Goal: Transaction & Acquisition: Purchase product/service

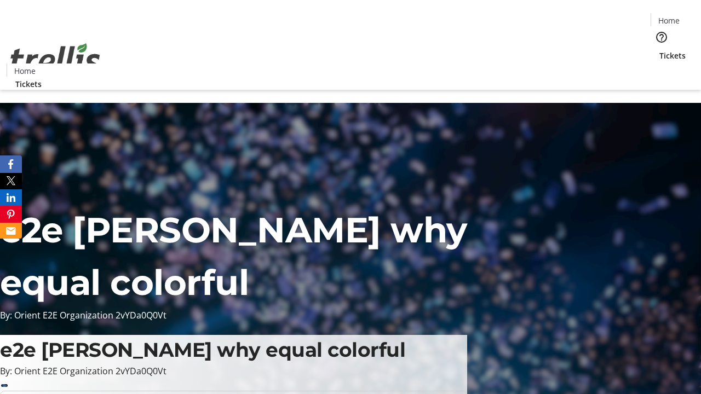
click at [659, 50] on span "Tickets" at bounding box center [672, 55] width 26 height 11
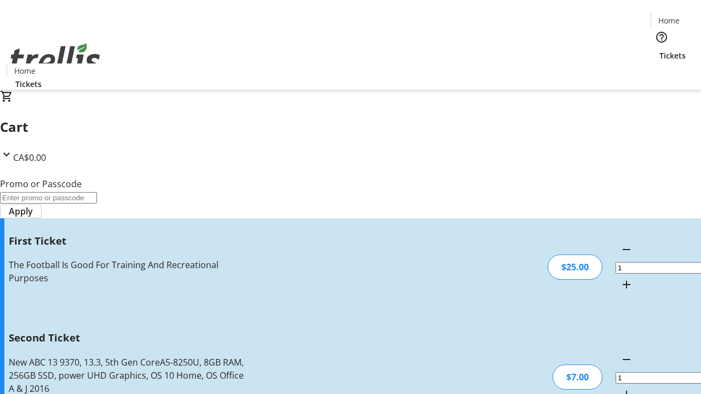
click at [620, 388] on mat-icon "Increment by one" at bounding box center [626, 394] width 13 height 13
type input "2"
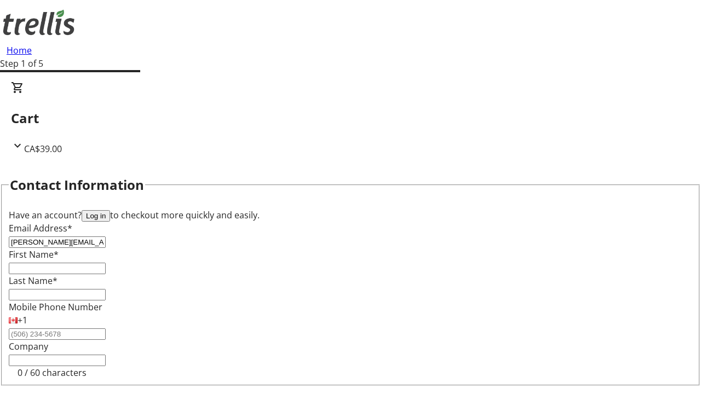
type input "[PERSON_NAME][EMAIL_ADDRESS][DOMAIN_NAME]"
type input "[PERSON_NAME]"
type input "Schaden"
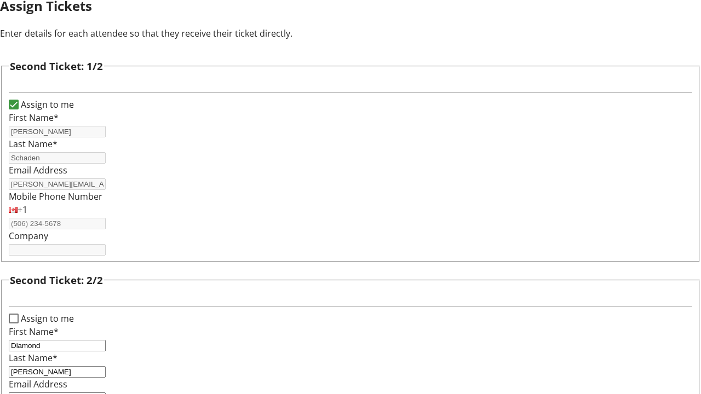
type input "[EMAIL_ADDRESS][DOMAIN_NAME]"
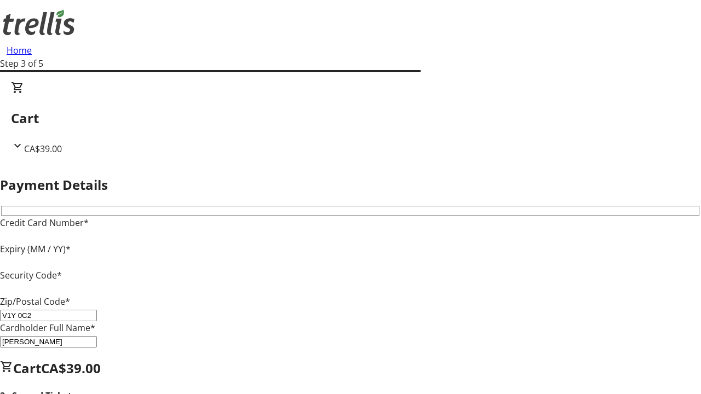
type input "V1Y 0C2"
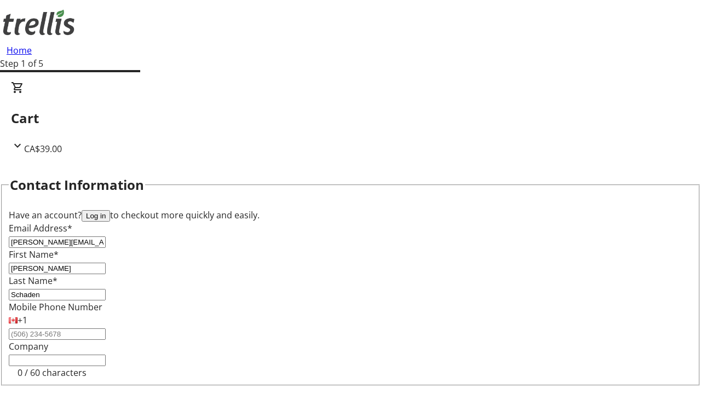
type input "[PERSON_NAME][EMAIL_ADDRESS][DOMAIN_NAME]"
type input "[PERSON_NAME]"
type input "Kerluke"
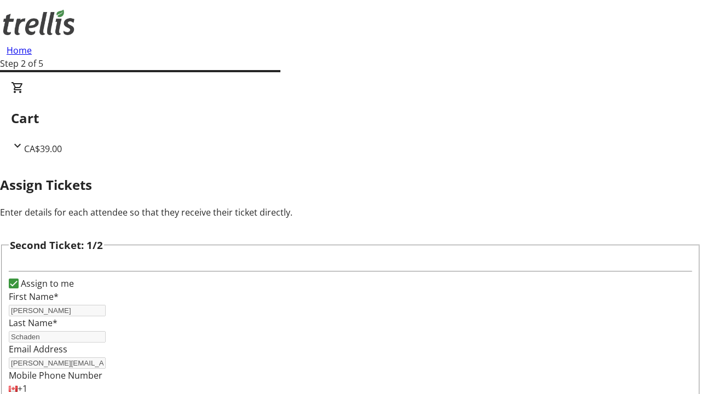
type input "New"
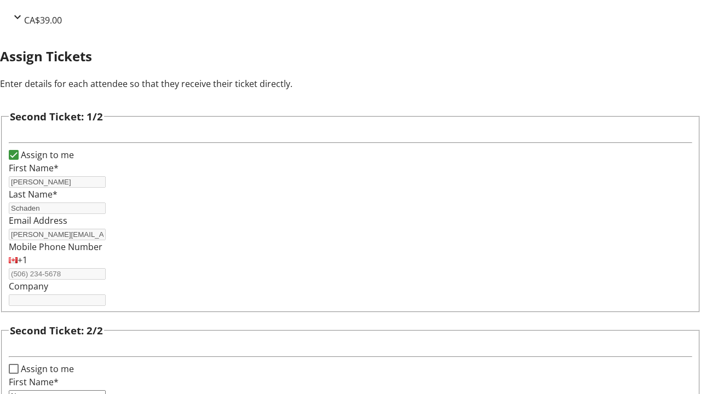
type input "Name"
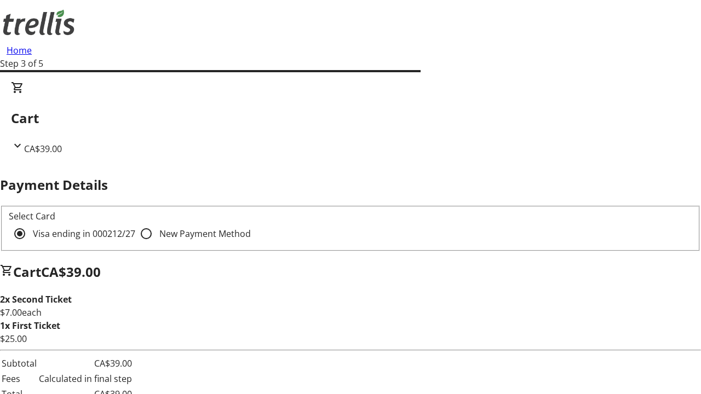
click at [135, 223] on input "New Payment Method" at bounding box center [146, 234] width 22 height 22
radio input "true"
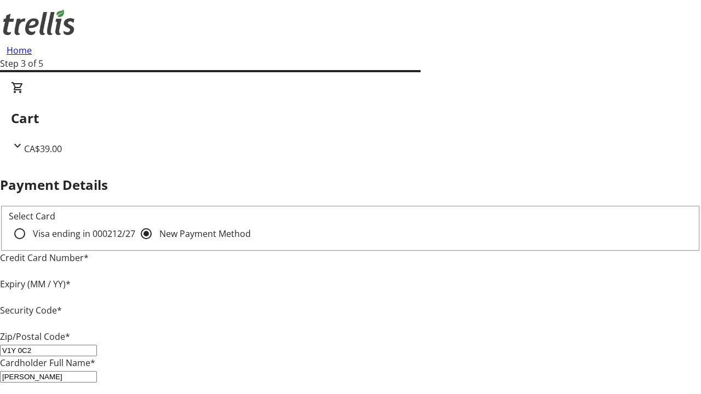
type input "V1Y 0C2"
